Goal: Information Seeking & Learning: Learn about a topic

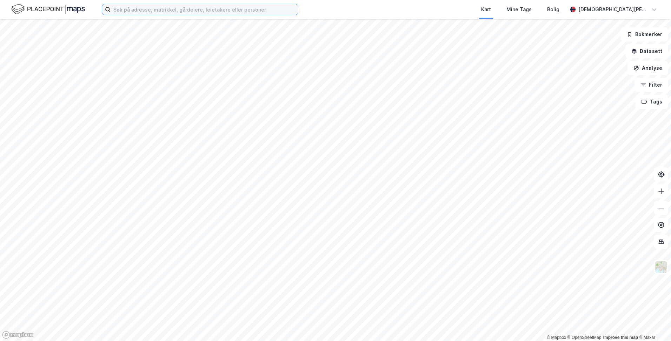
click at [189, 9] on input at bounding box center [204, 9] width 187 height 11
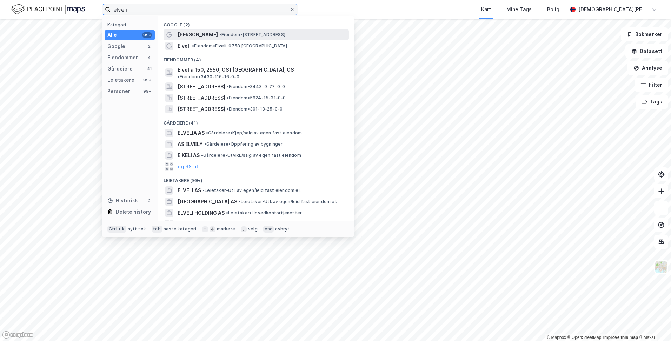
type input "elveli"
